Goal: Task Accomplishment & Management: Manage account settings

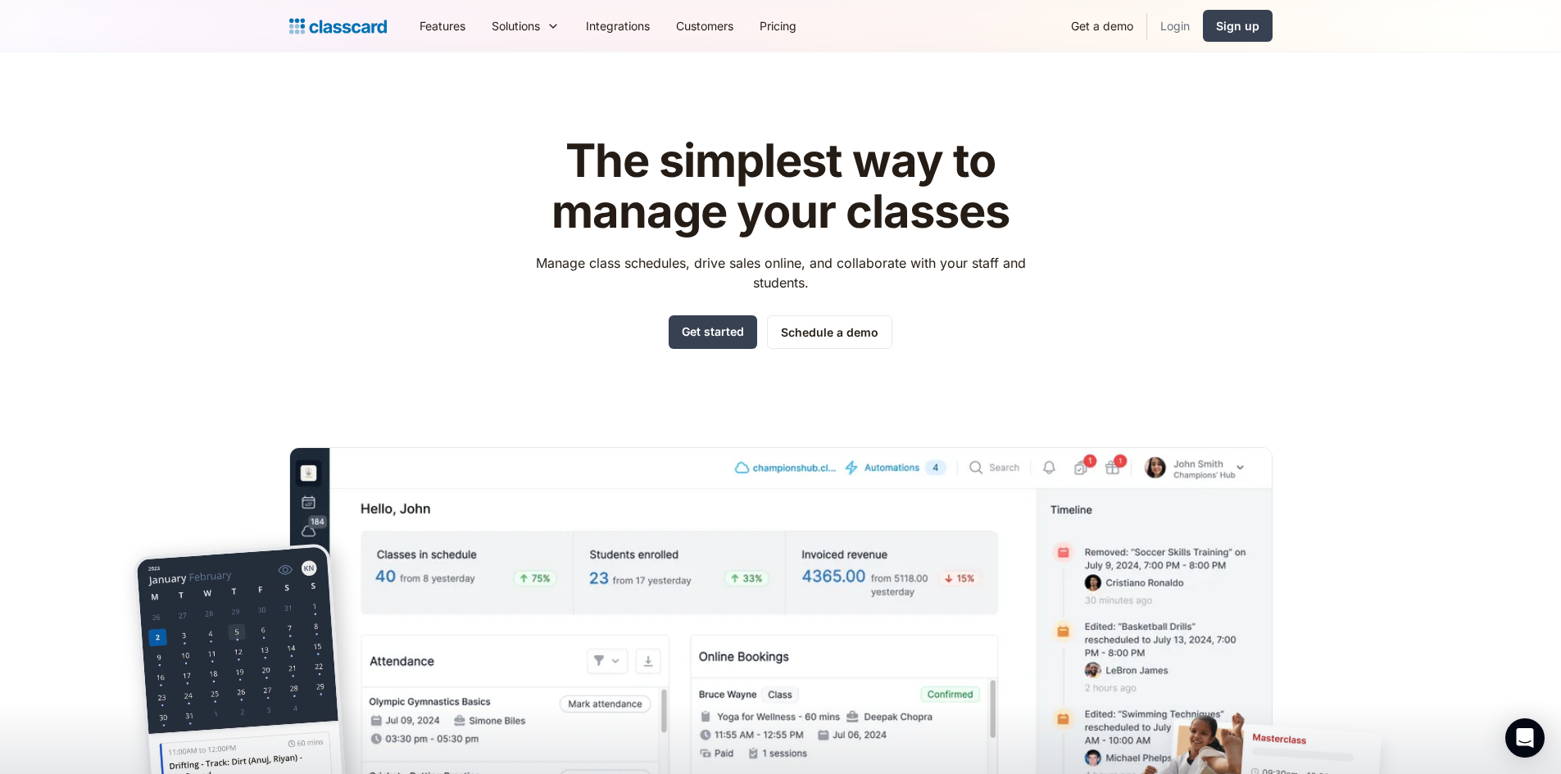
click at [1179, 30] on link "Login" at bounding box center [1175, 25] width 56 height 37
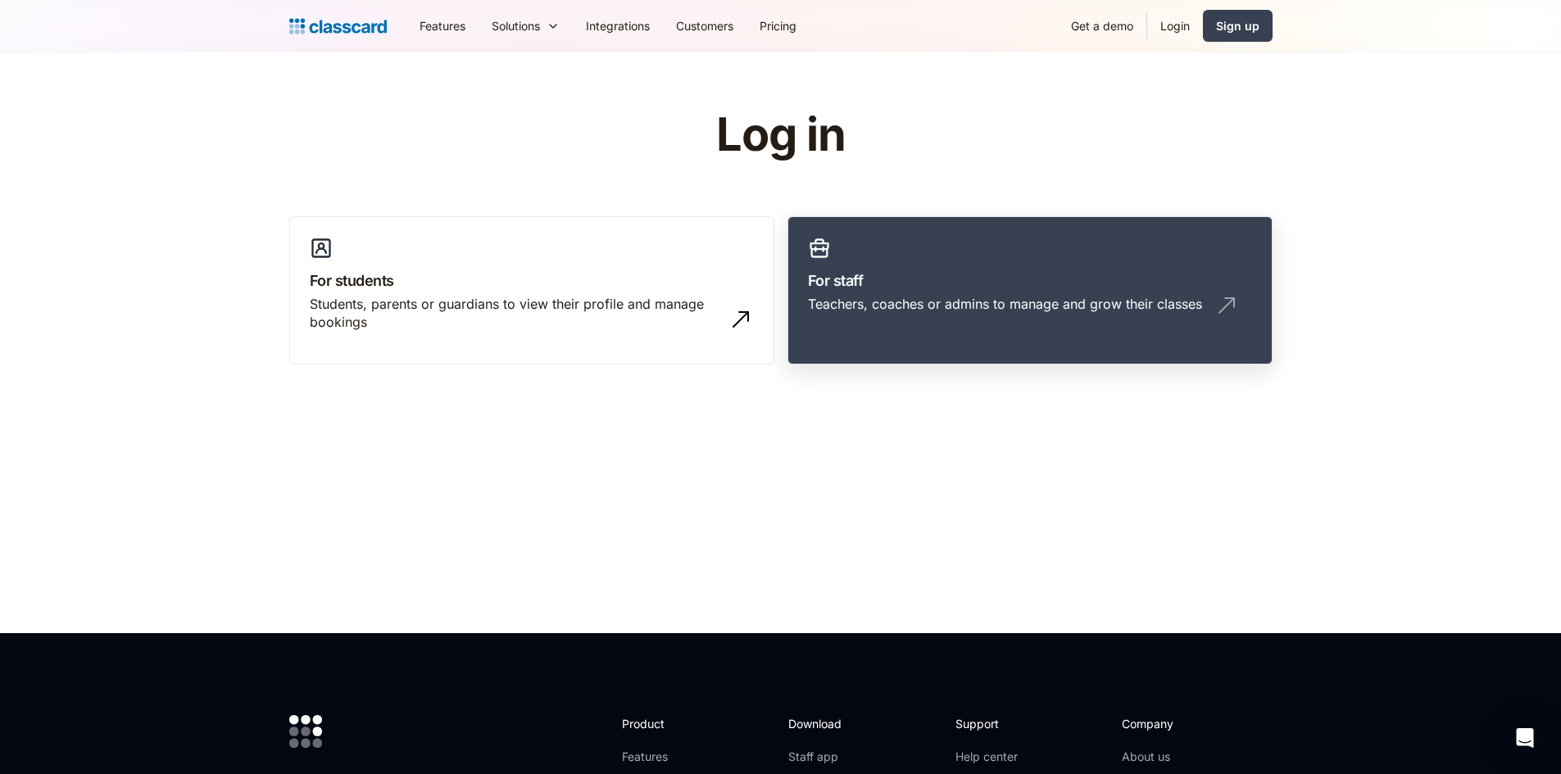
click at [964, 290] on h3 "For staff" at bounding box center [1030, 281] width 444 height 22
